Goal: Information Seeking & Learning: Understand process/instructions

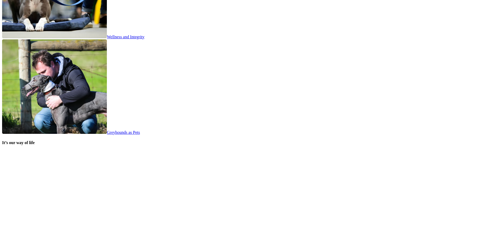
scroll to position [1071, 0]
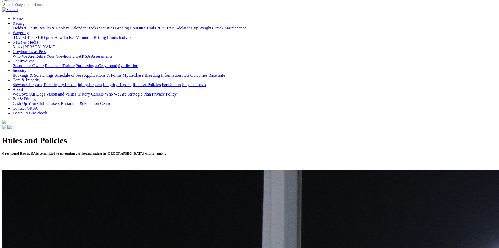
scroll to position [79, 0]
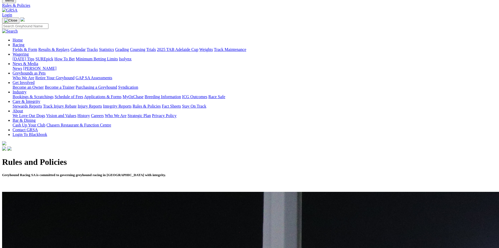
scroll to position [52, 0]
